Goal: Task Accomplishment & Management: Use online tool/utility

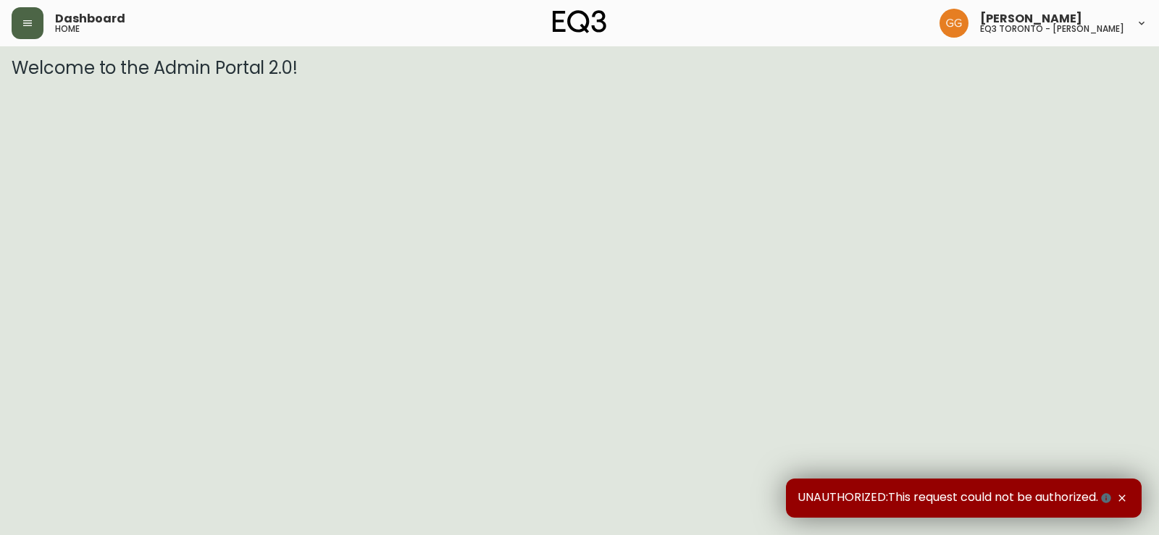
click at [27, 26] on icon "button" at bounding box center [27, 23] width 9 height 6
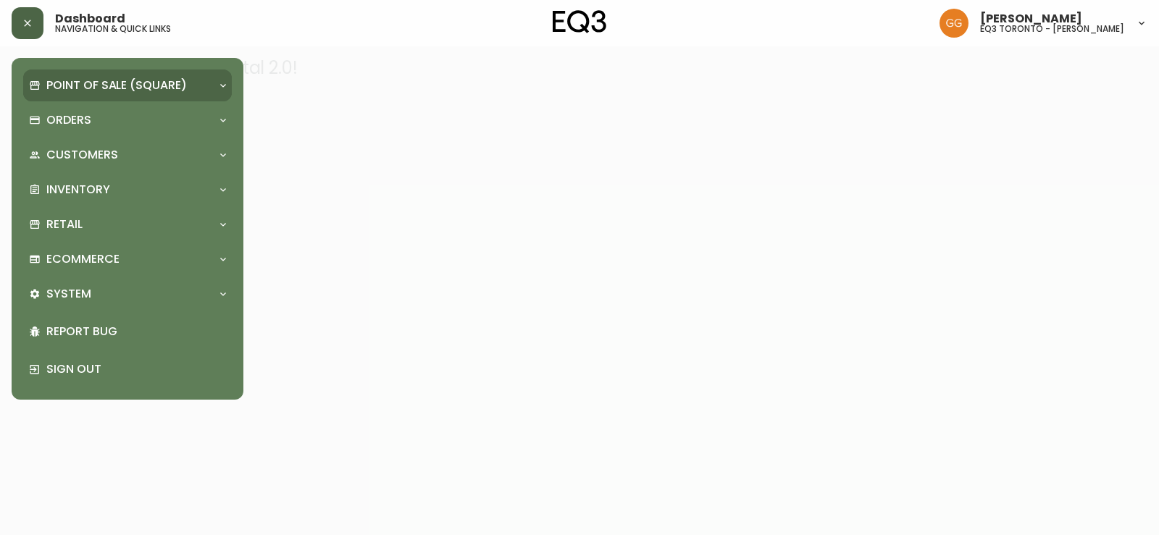
click at [108, 79] on p "Point of Sale (Square)" at bounding box center [116, 86] width 141 height 16
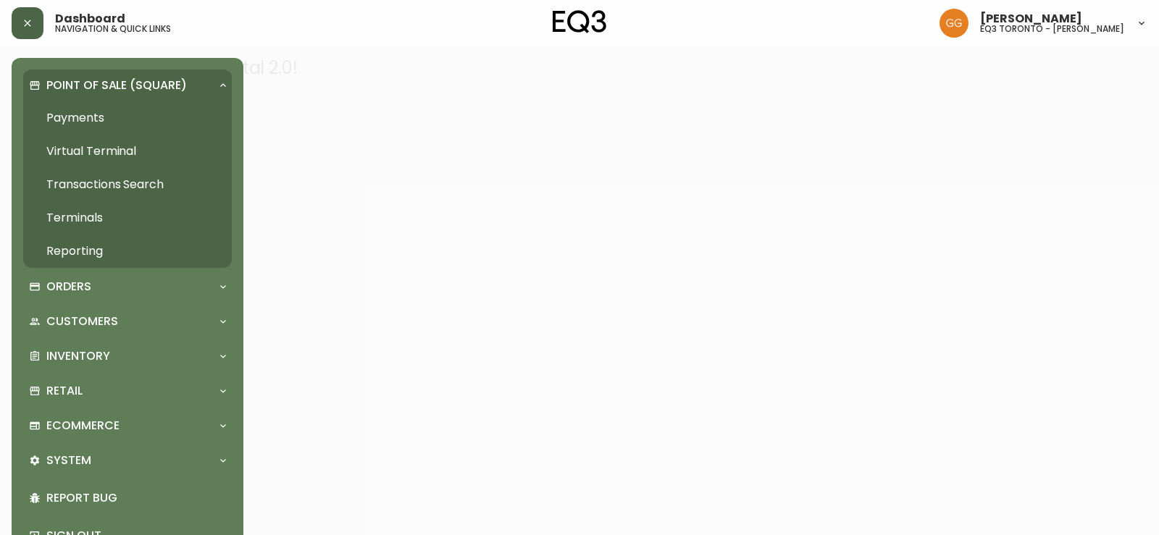
click at [117, 119] on link "Payments" at bounding box center [127, 117] width 209 height 33
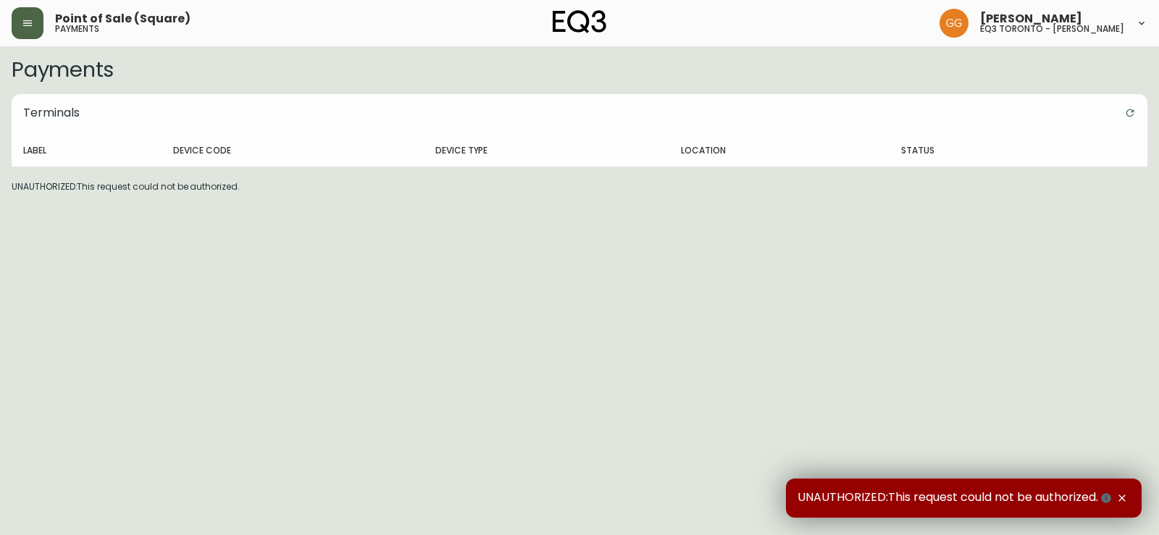
click at [41, 24] on button "button" at bounding box center [28, 23] width 32 height 32
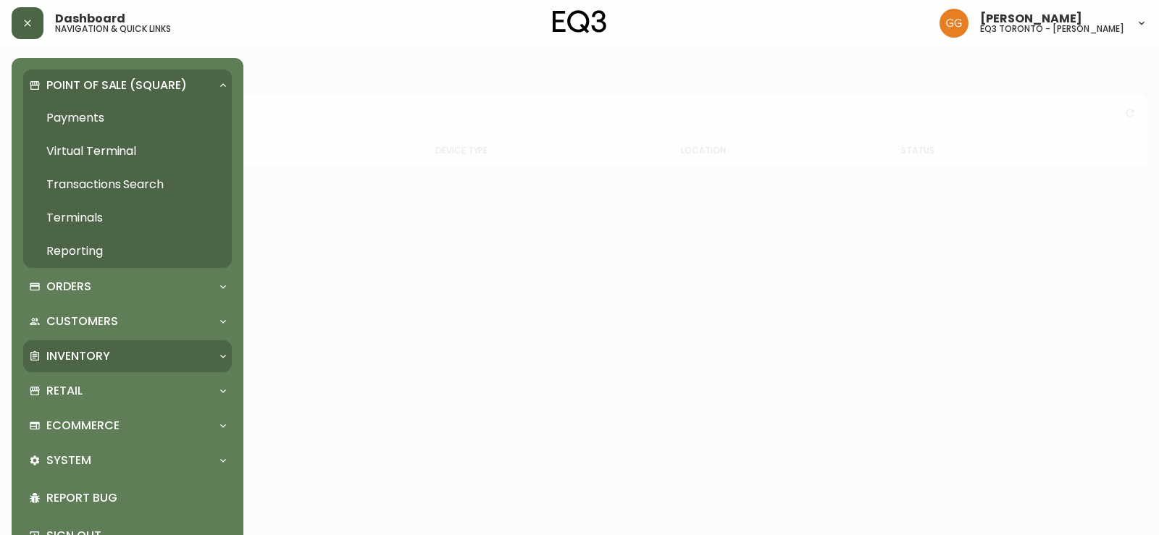
drag, startPoint x: 107, startPoint y: 345, endPoint x: 111, endPoint y: 360, distance: 15.6
click at [108, 345] on div "Inventory" at bounding box center [127, 356] width 209 height 32
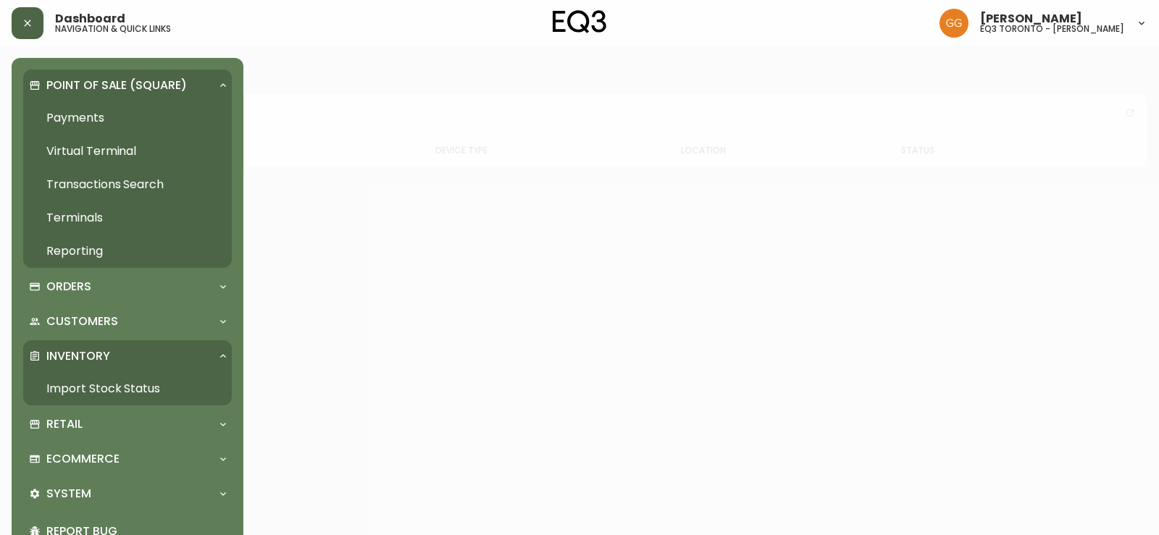
click at [114, 385] on link "Import Stock Status" at bounding box center [127, 388] width 209 height 33
